Goal: Transaction & Acquisition: Book appointment/travel/reservation

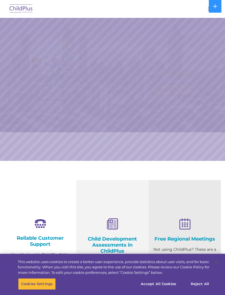
select select "MEDIUM"
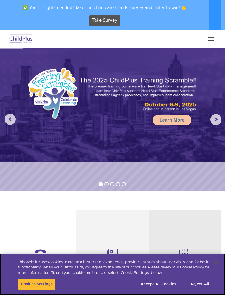
click at [212, 40] on button "button" at bounding box center [211, 39] width 12 height 9
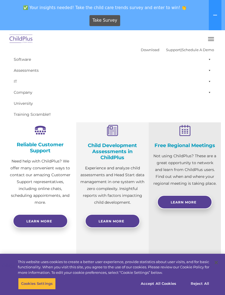
scroll to position [124, 0]
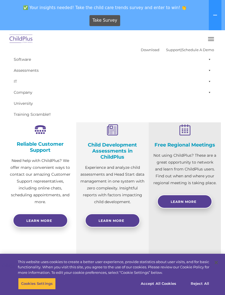
click at [208, 51] on link "Schedule A Demo" at bounding box center [198, 49] width 32 height 4
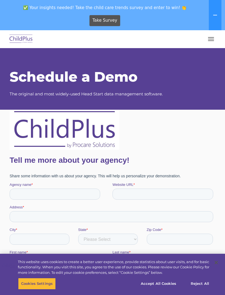
click at [208, 42] on button "button" at bounding box center [211, 39] width 12 height 9
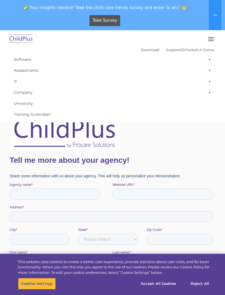
click at [18, 43] on img at bounding box center [21, 39] width 26 height 13
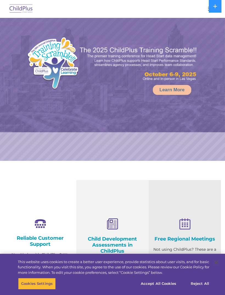
select select "MEDIUM"
